Goal: Entertainment & Leisure: Consume media (video, audio)

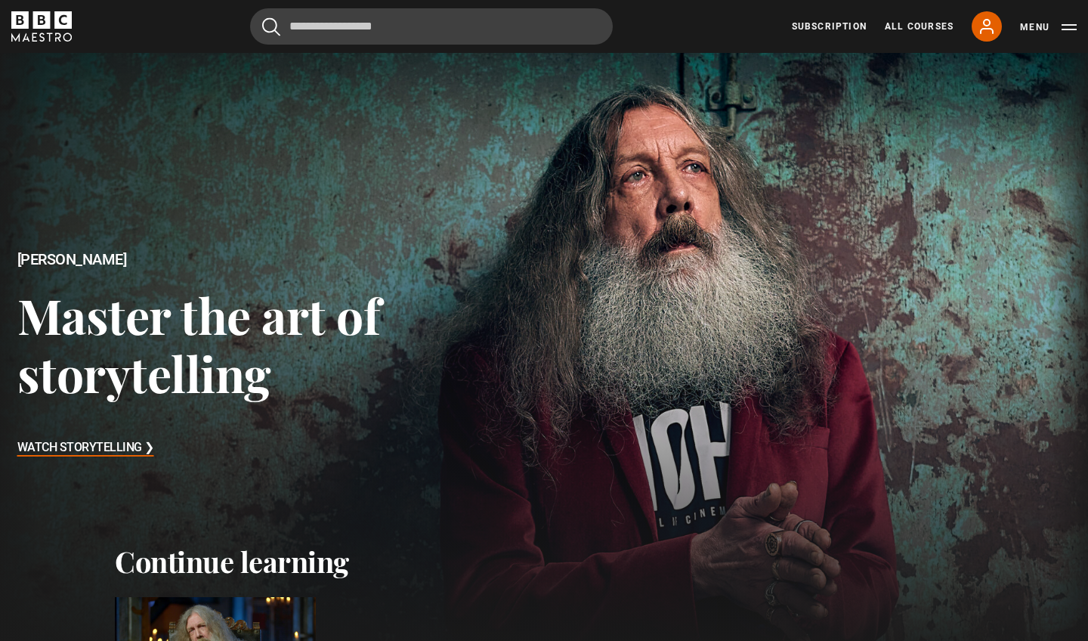
scroll to position [211, 0]
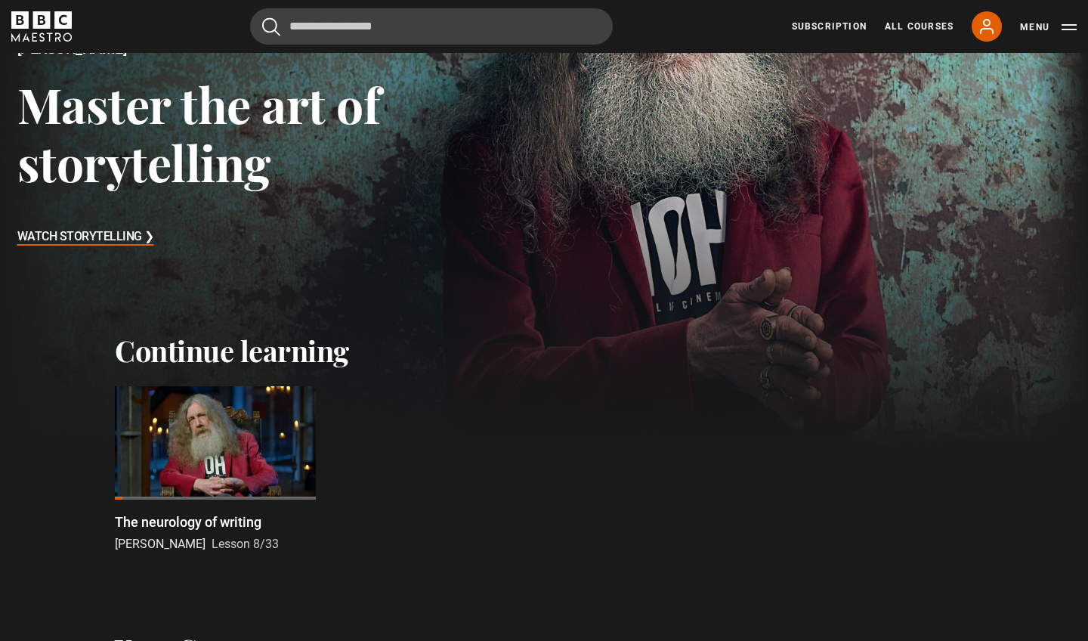
click at [183, 487] on div at bounding box center [215, 442] width 201 height 113
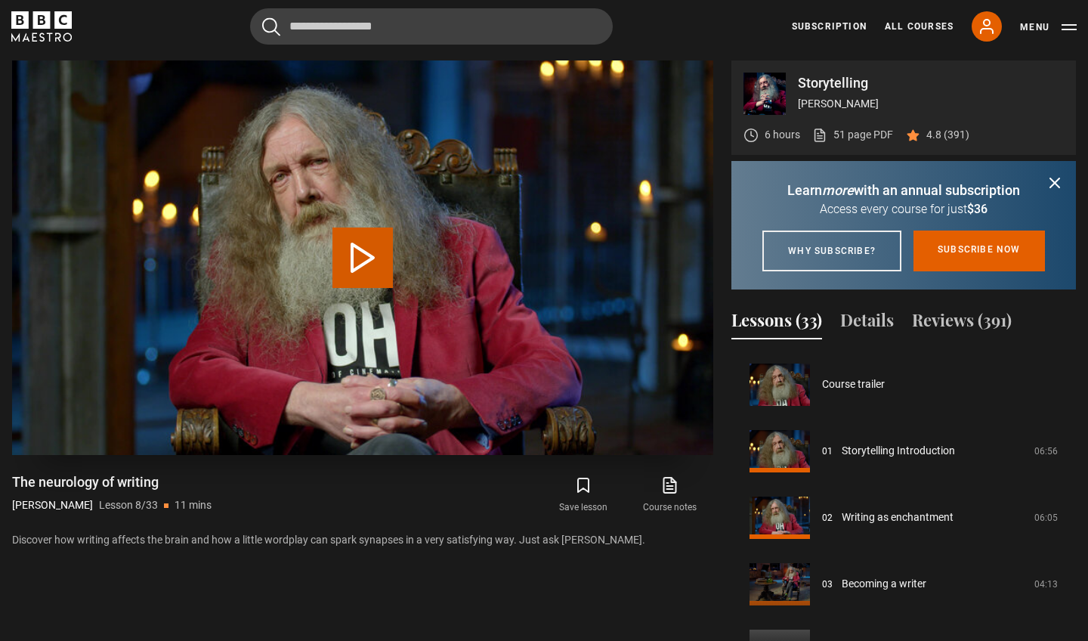
scroll to position [465, 0]
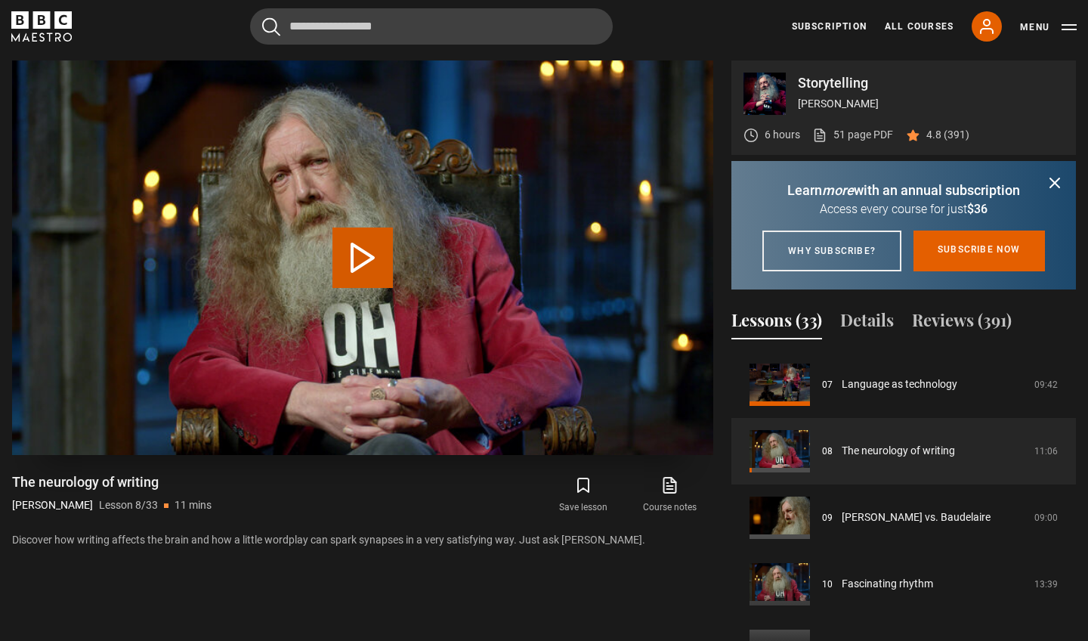
click at [354, 277] on button "Play Lesson The neurology of writing" at bounding box center [362, 257] width 60 height 60
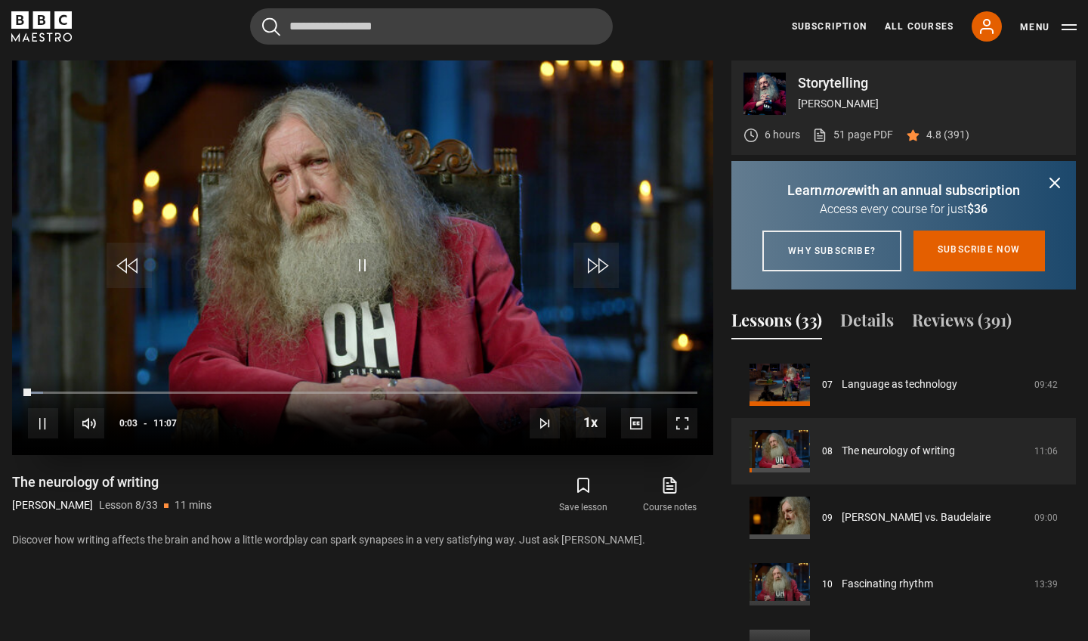
click at [678, 419] on span "Video Player" at bounding box center [682, 423] width 30 height 30
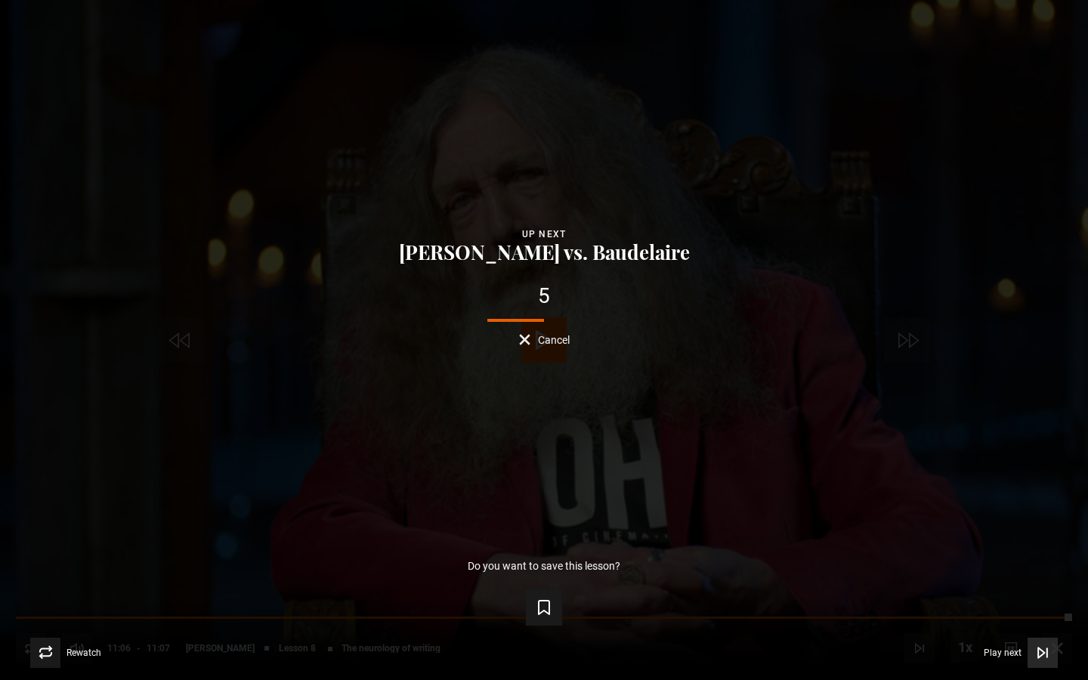
click at [1009, 640] on span "Play next" at bounding box center [1003, 652] width 38 height 9
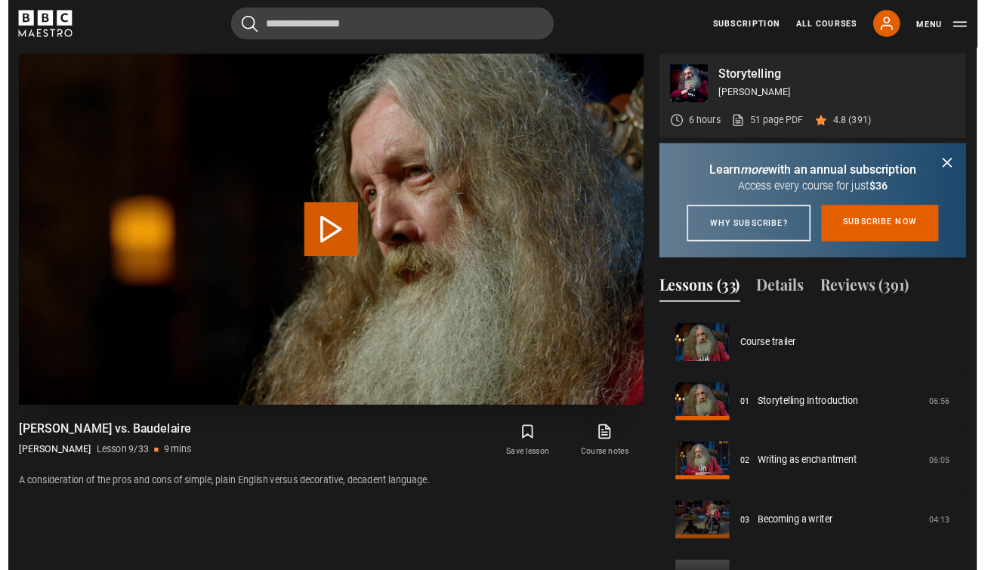
scroll to position [532, 0]
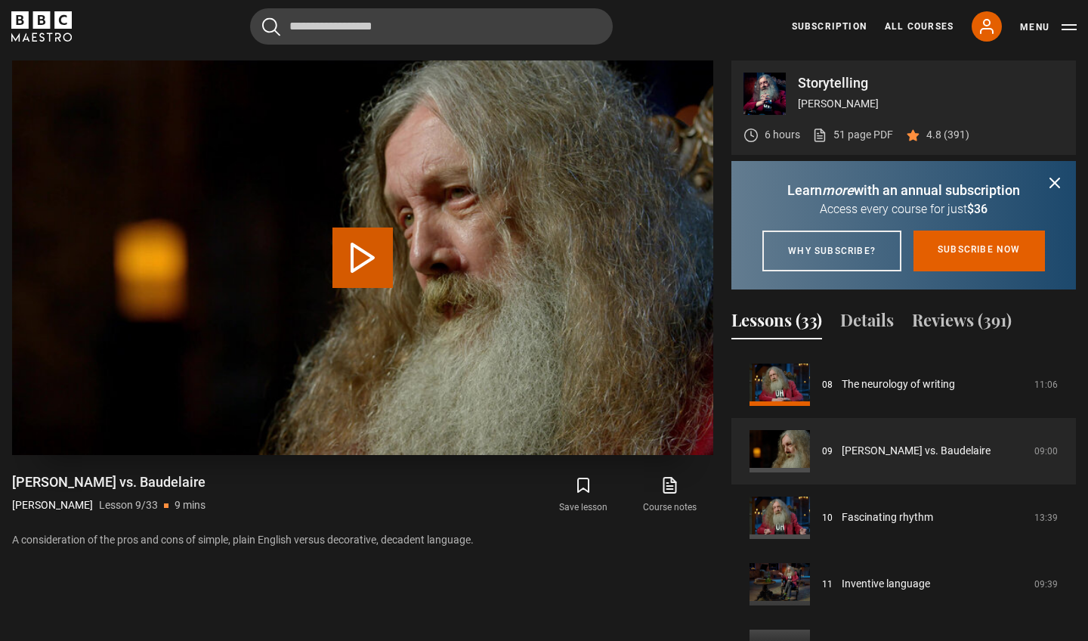
click at [351, 239] on button "Play Lesson Hemingway vs. Baudelaire" at bounding box center [362, 257] width 60 height 60
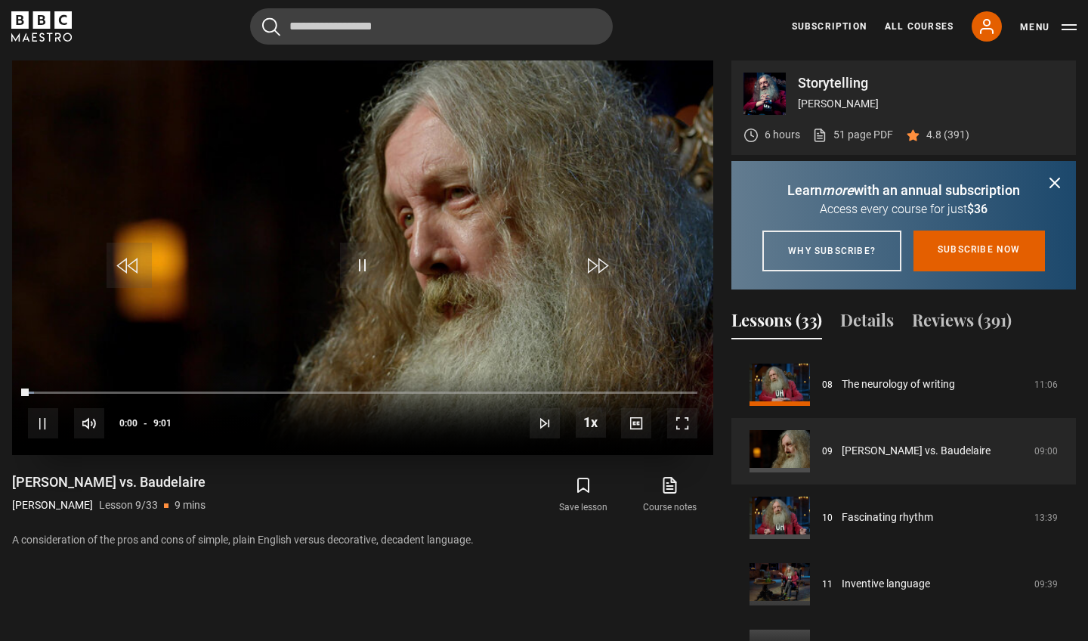
click at [681, 422] on span "Video Player" at bounding box center [682, 423] width 30 height 30
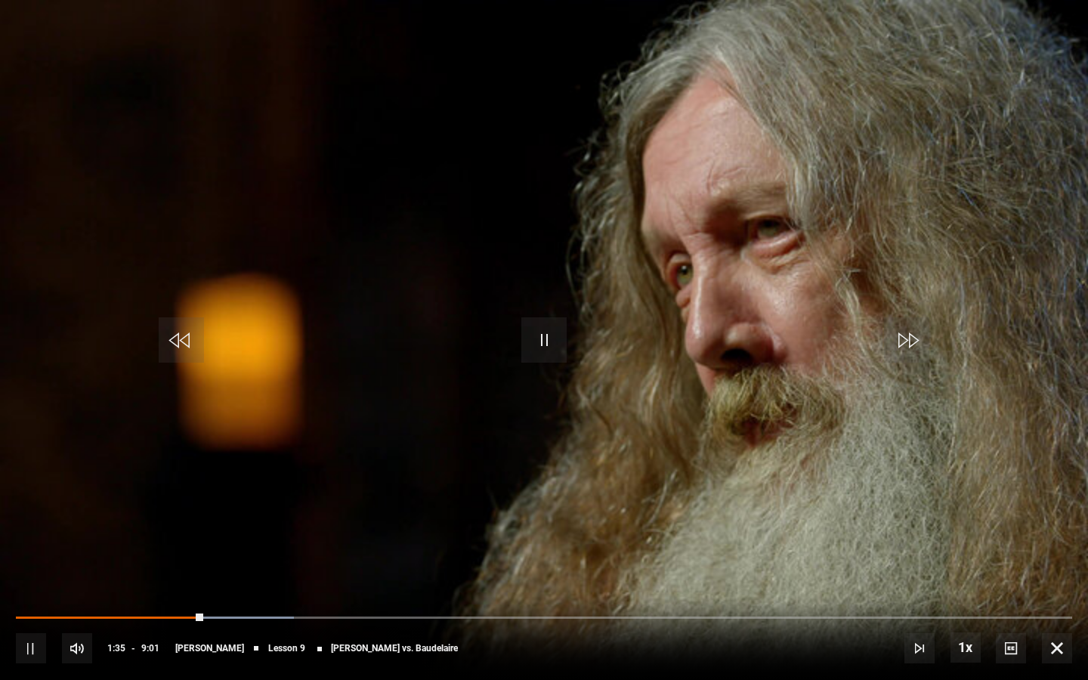
click at [558, 343] on span "Video Player" at bounding box center [543, 339] width 45 height 45
click at [1062, 640] on span "Video Player" at bounding box center [1057, 648] width 30 height 30
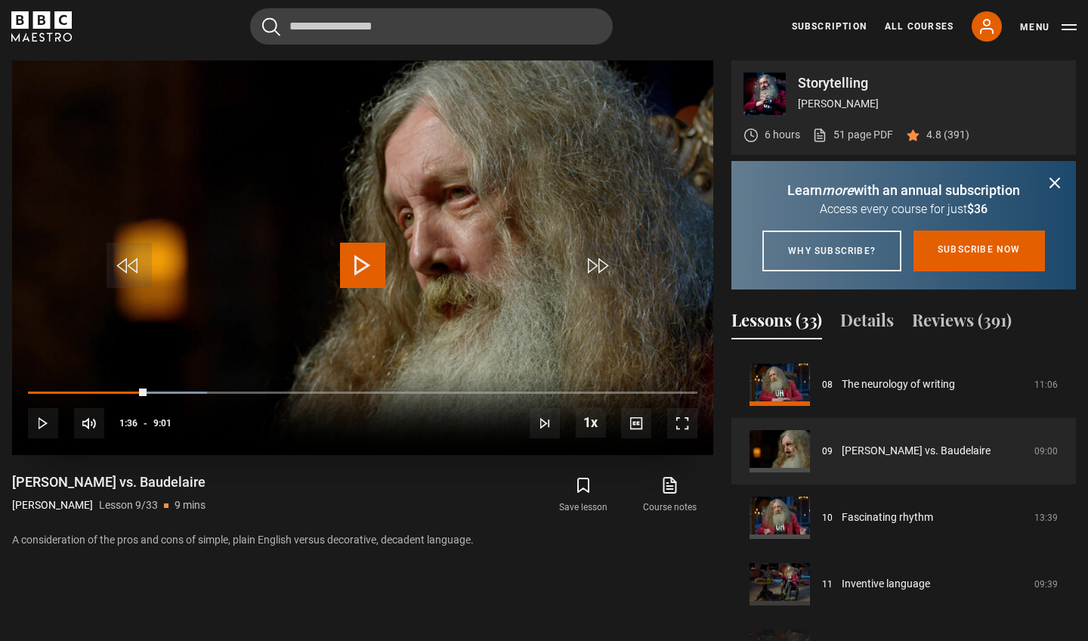
click at [379, 282] on span "Video Player" at bounding box center [362, 265] width 45 height 45
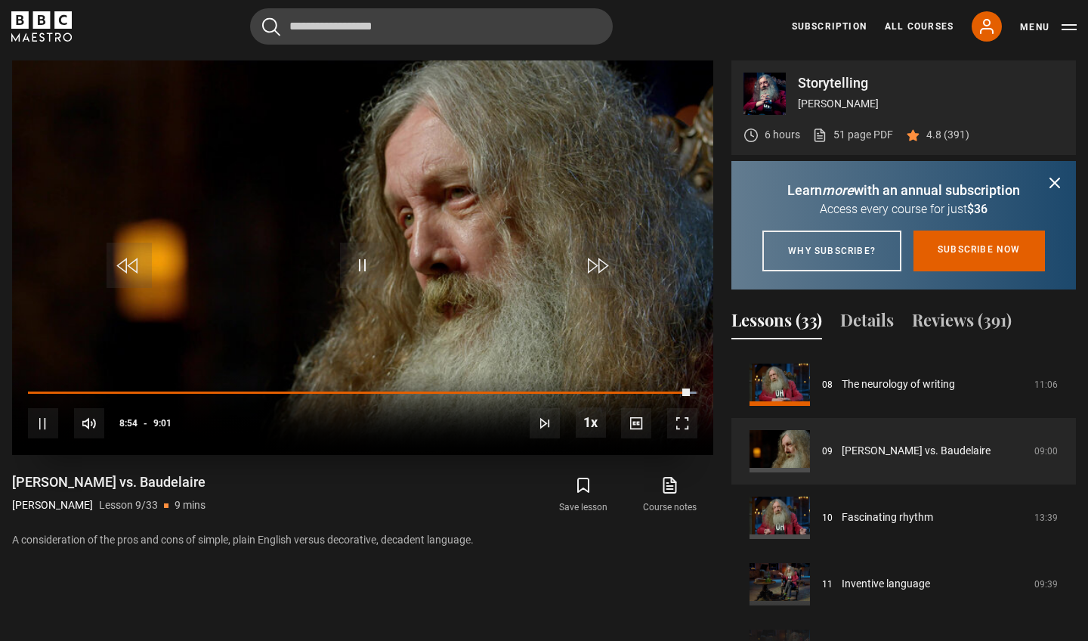
click at [360, 267] on span "Video Player" at bounding box center [362, 265] width 45 height 45
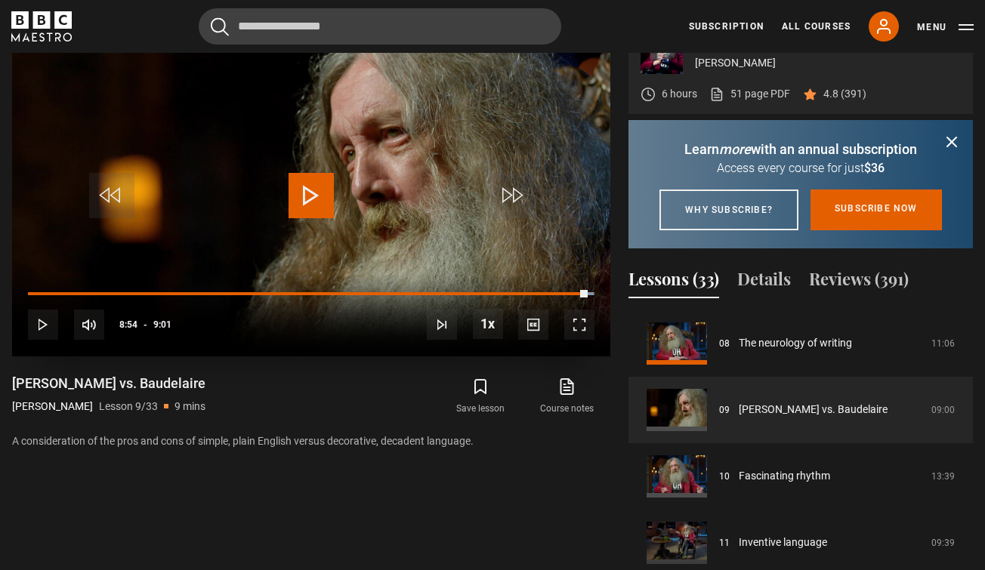
click at [316, 194] on span "Video Player" at bounding box center [311, 195] width 45 height 45
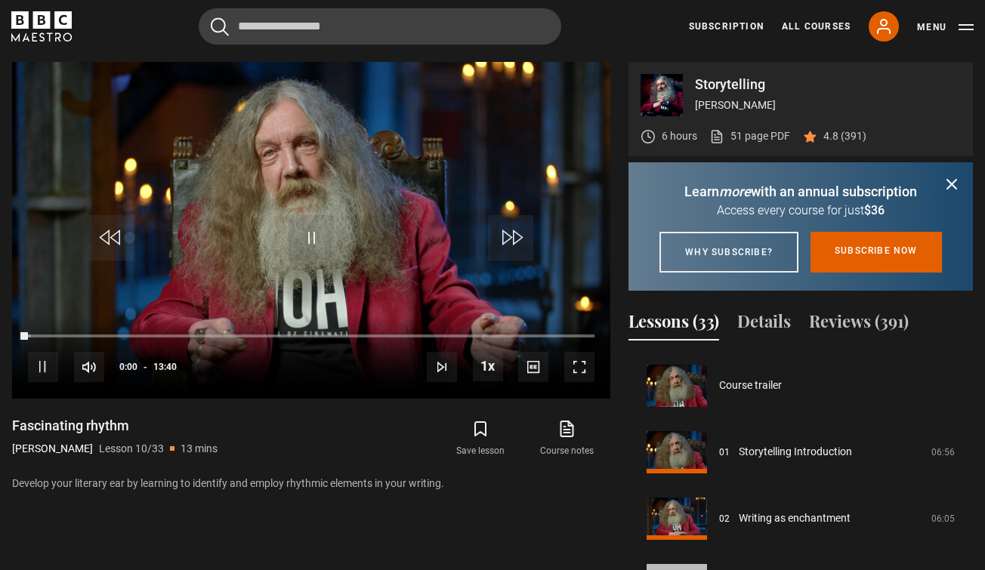
scroll to position [598, 0]
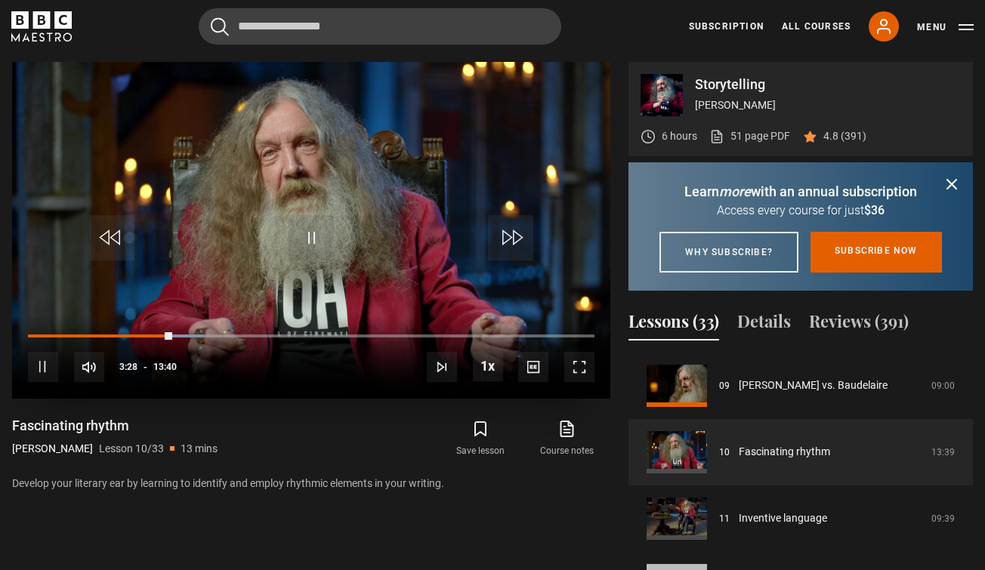
click at [298, 238] on span "Video Player" at bounding box center [311, 237] width 45 height 45
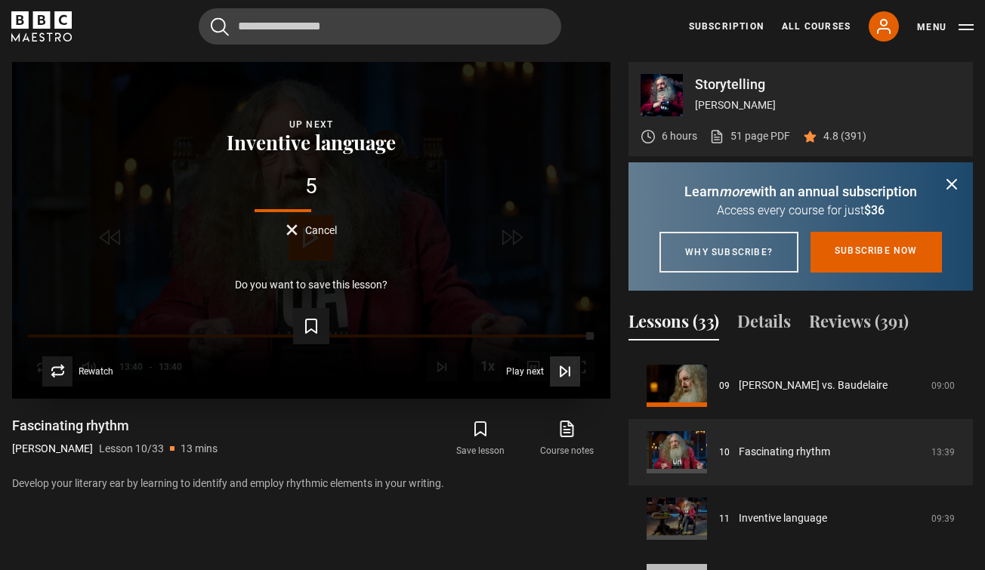
click at [564, 364] on icon "Video Player" at bounding box center [565, 371] width 15 height 15
